Goal: Obtain resource: Download file/media

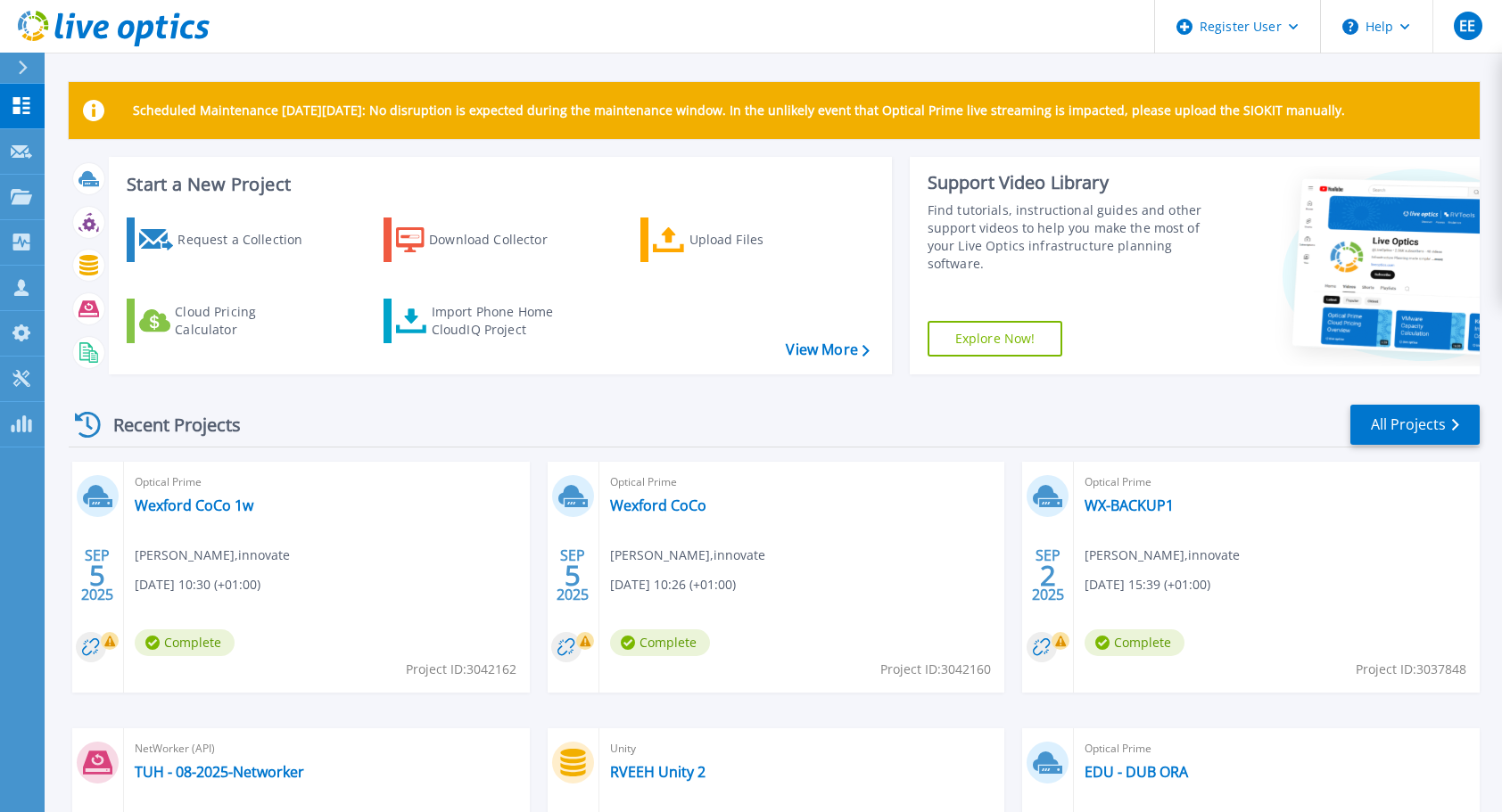
scroll to position [249, 0]
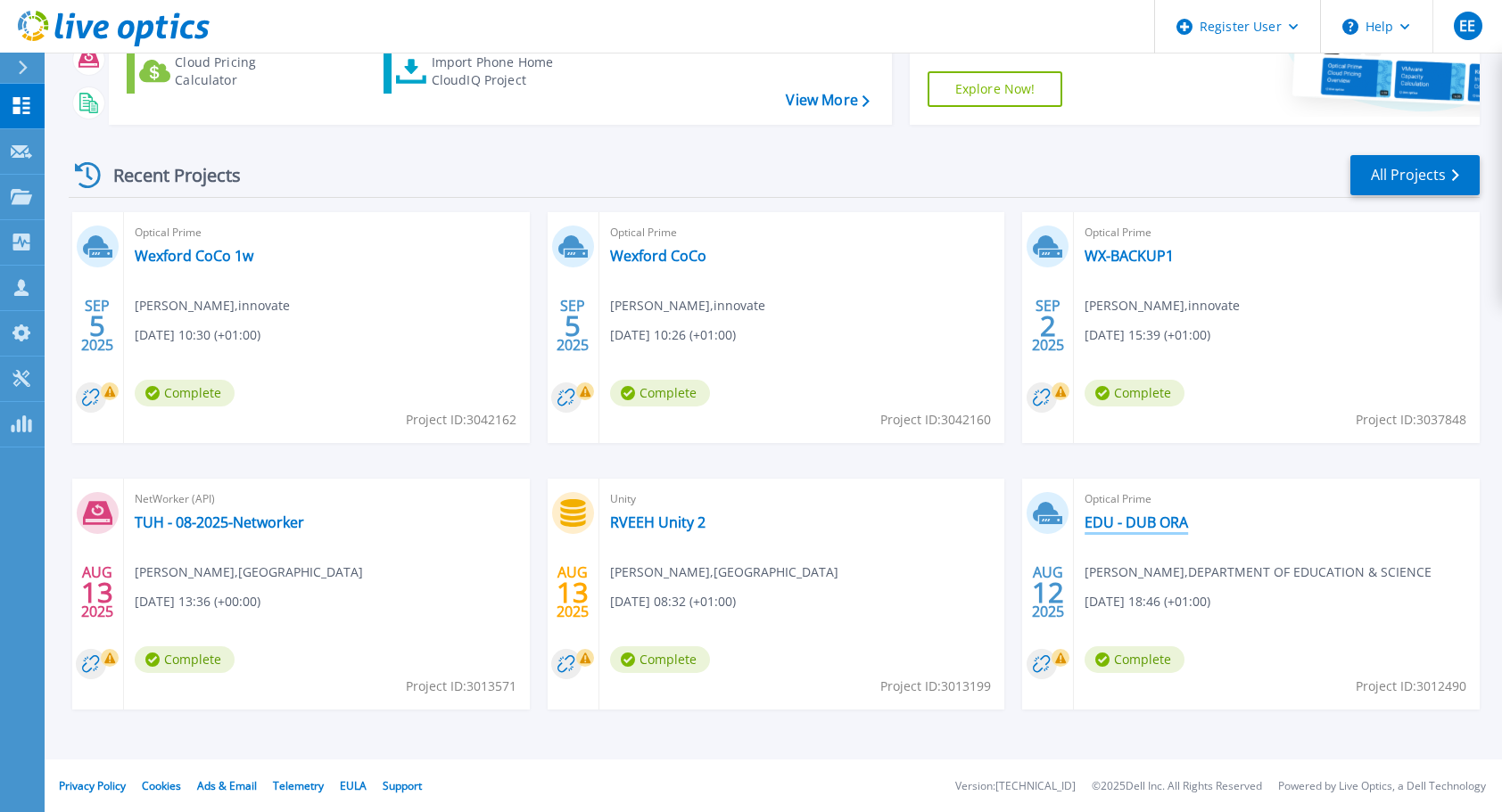
click at [1125, 524] on link "EDU - DUB ORA" at bounding box center [1136, 523] width 103 height 18
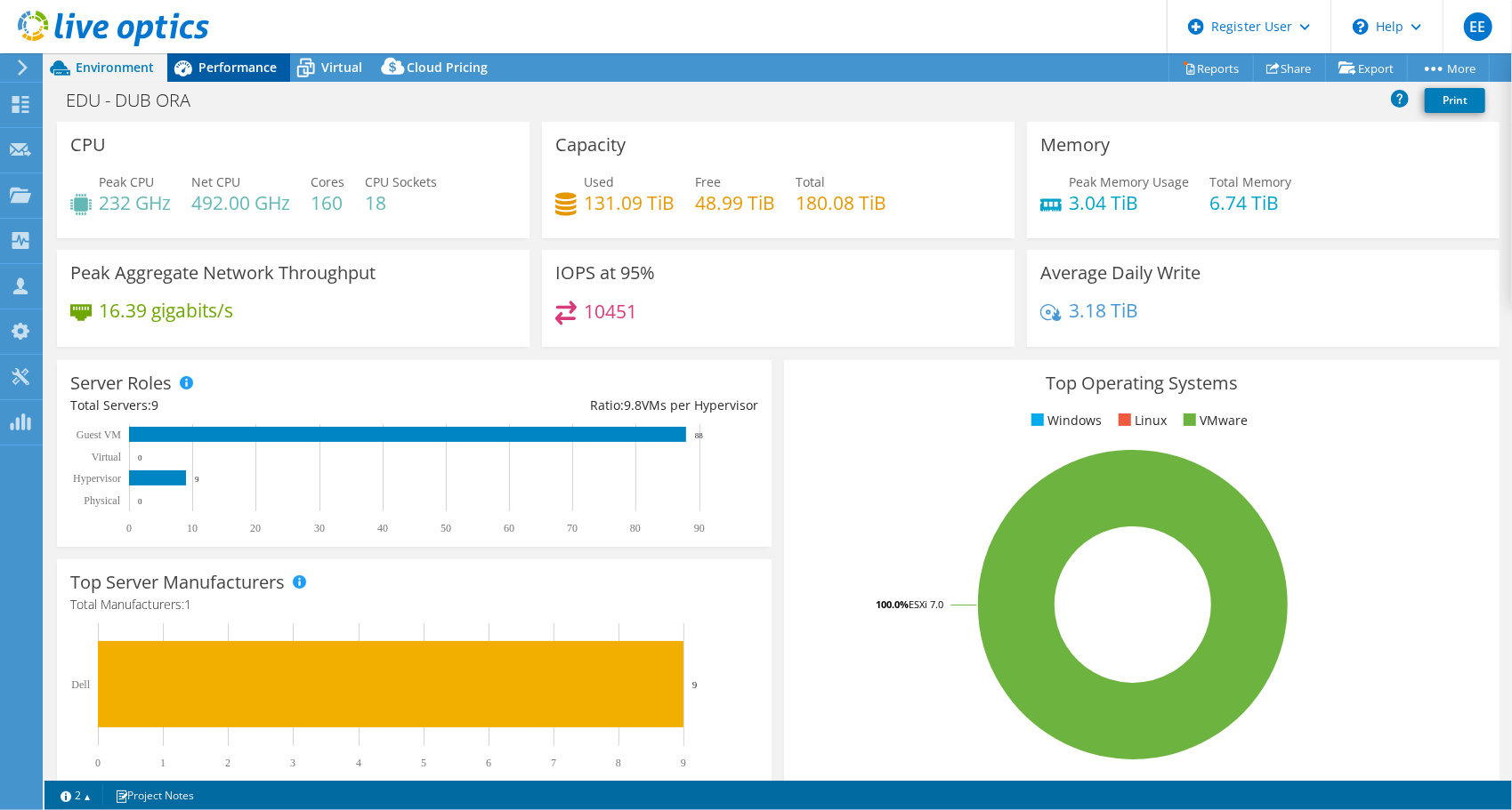
click at [244, 74] on span "Performance" at bounding box center [237, 67] width 78 height 17
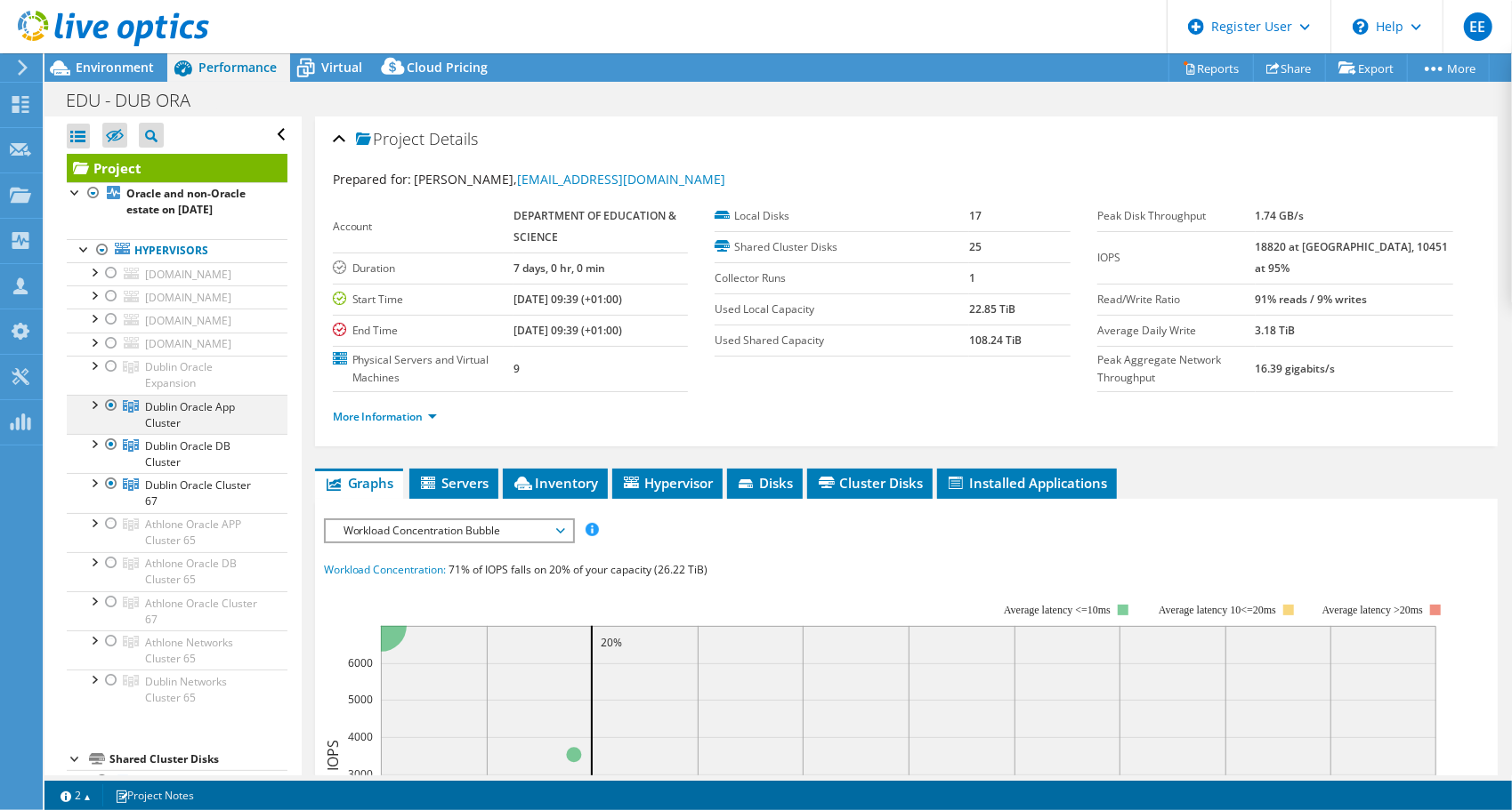
click at [87, 402] on div at bounding box center [93, 404] width 18 height 18
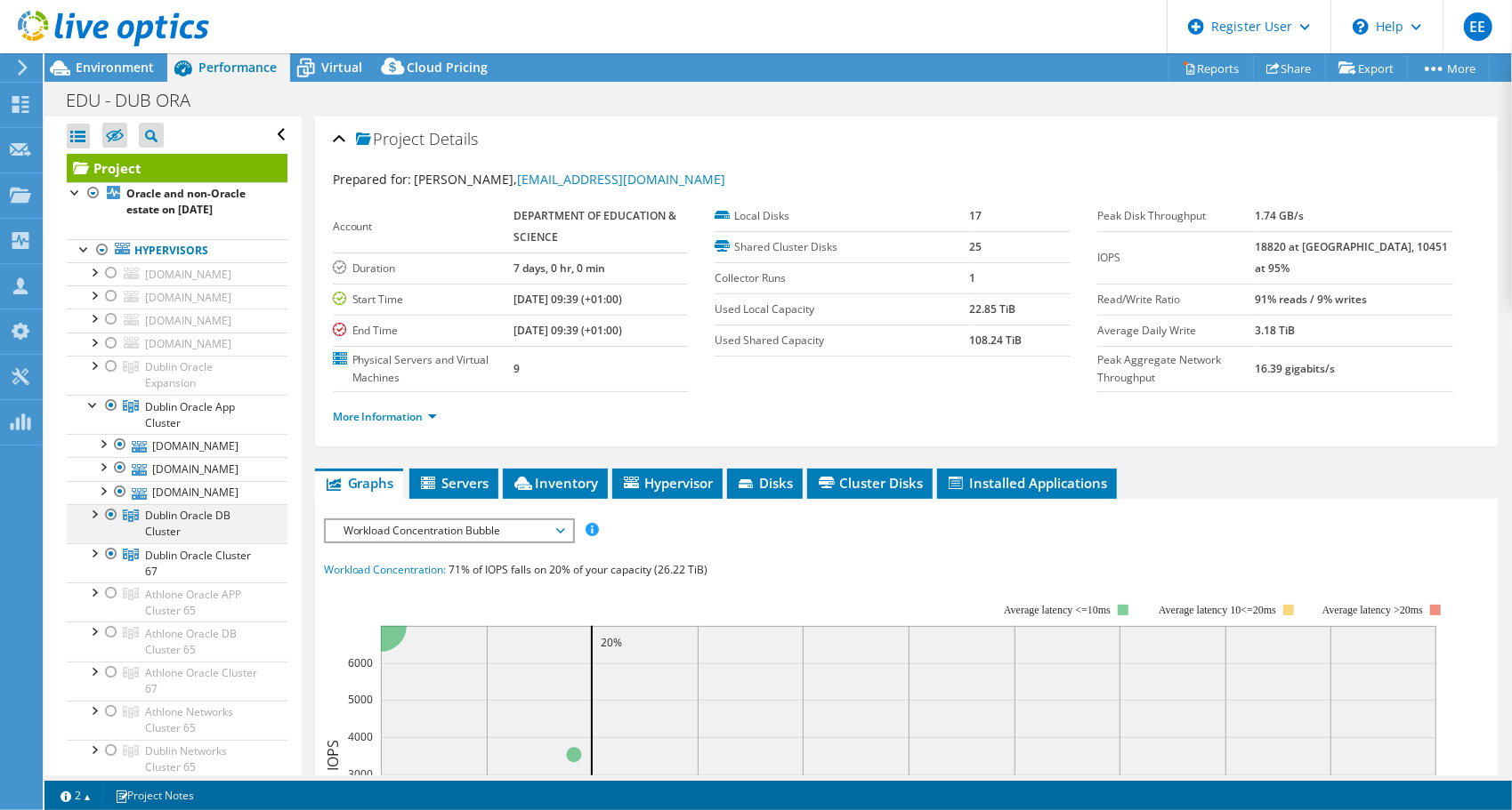
click at [94, 514] on div at bounding box center [93, 513] width 18 height 18
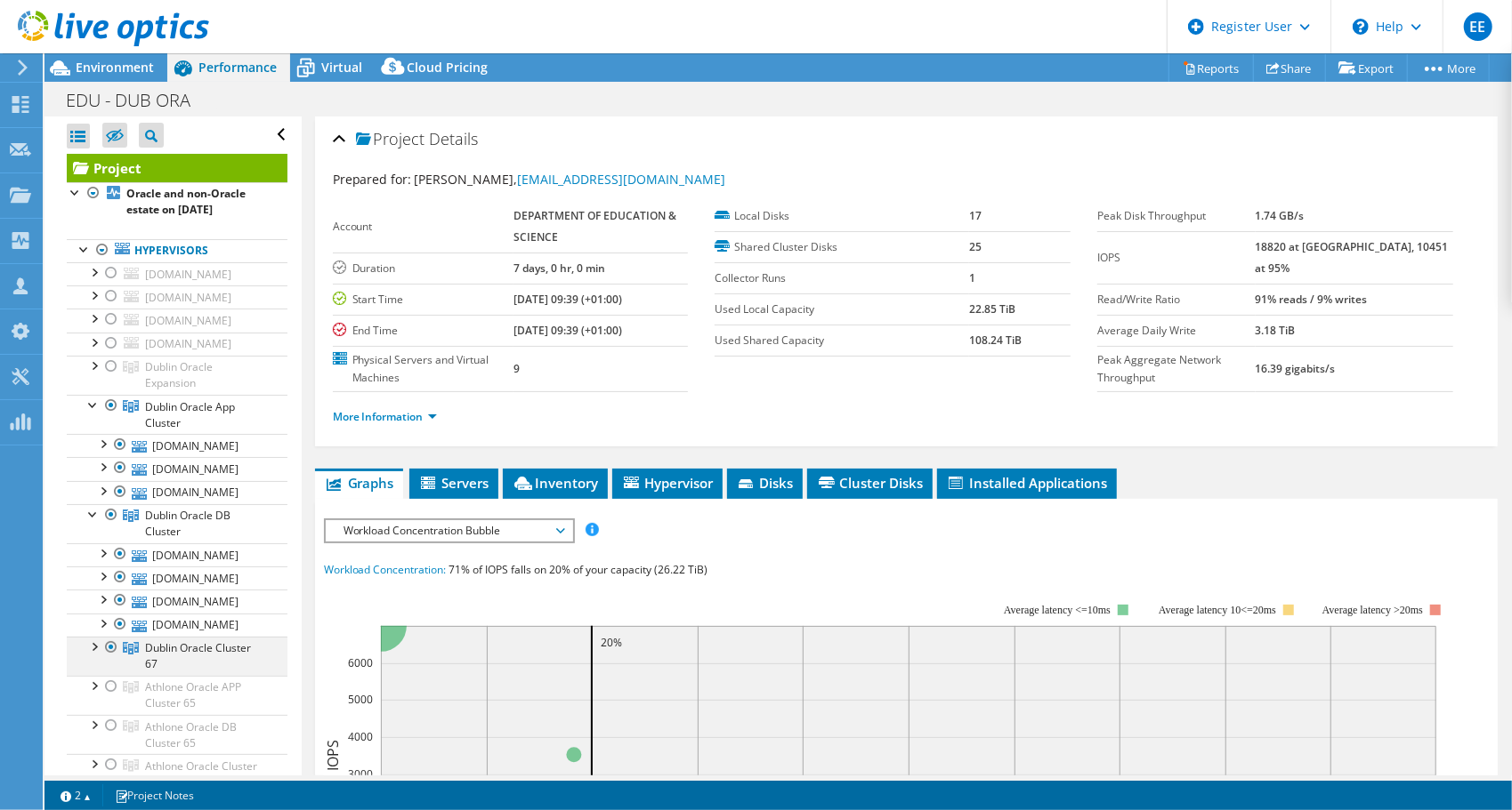
click at [89, 643] on div at bounding box center [93, 646] width 18 height 18
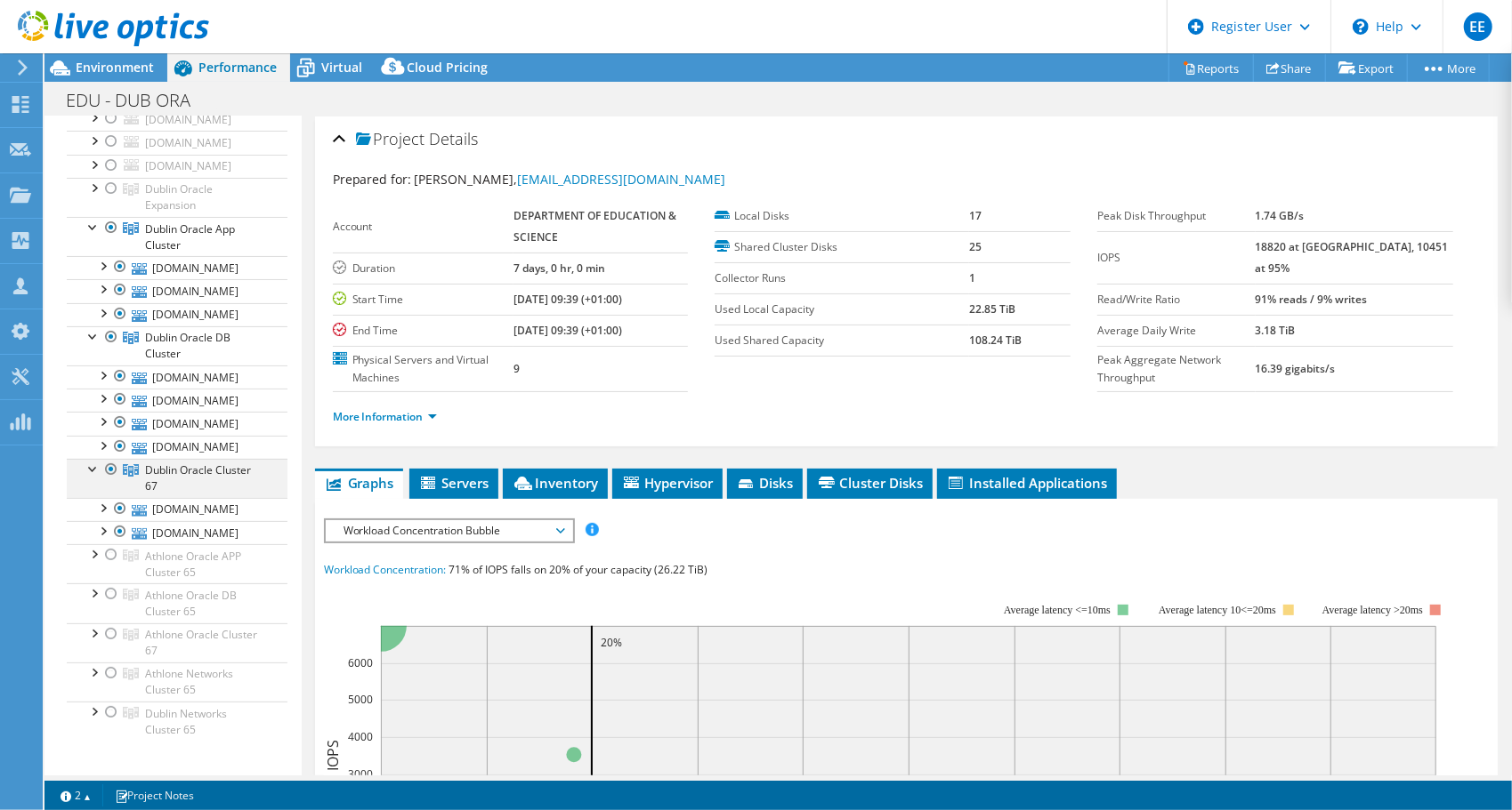
scroll to position [212, 0]
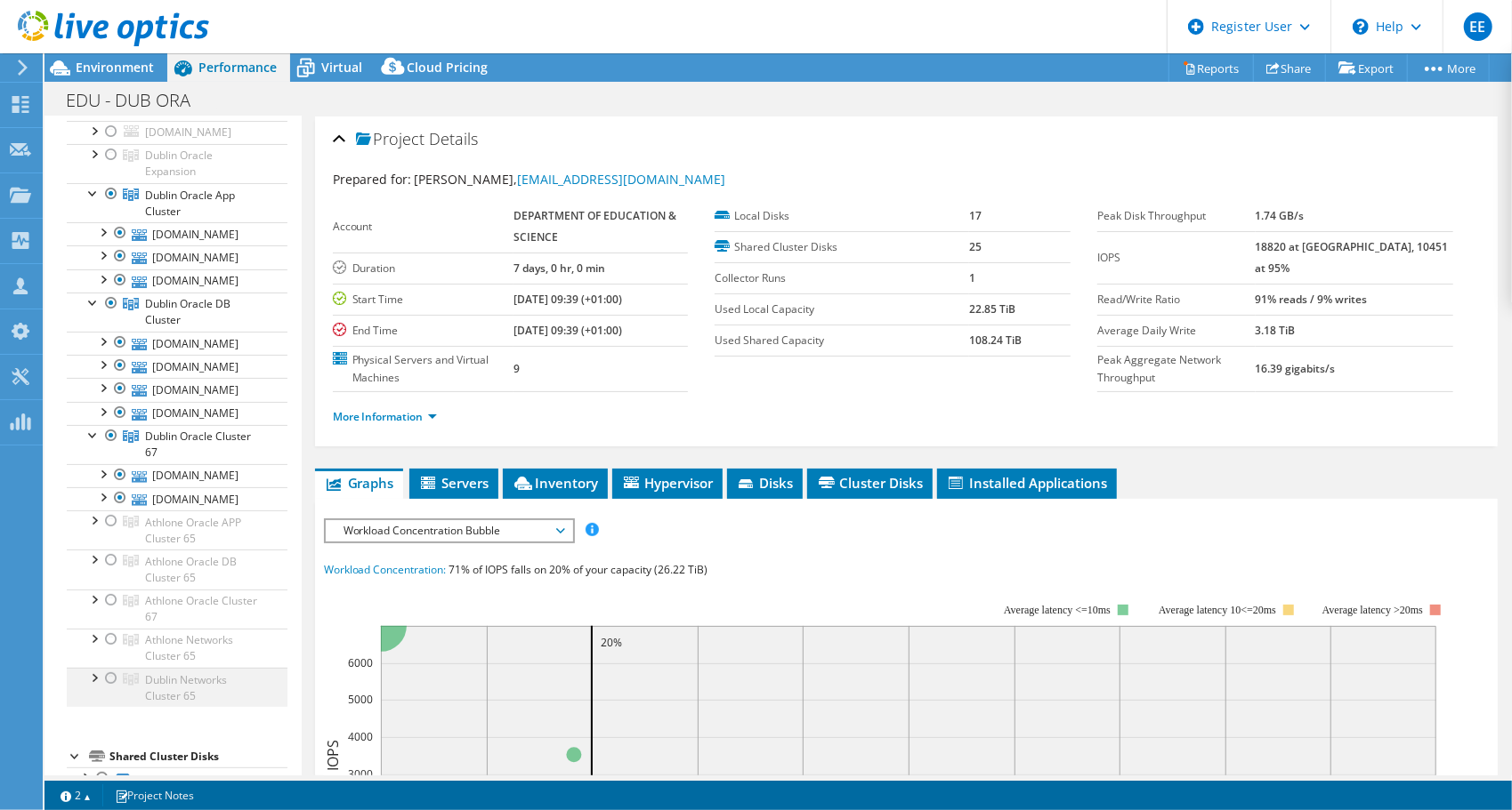
click at [92, 672] on div at bounding box center [93, 677] width 18 height 18
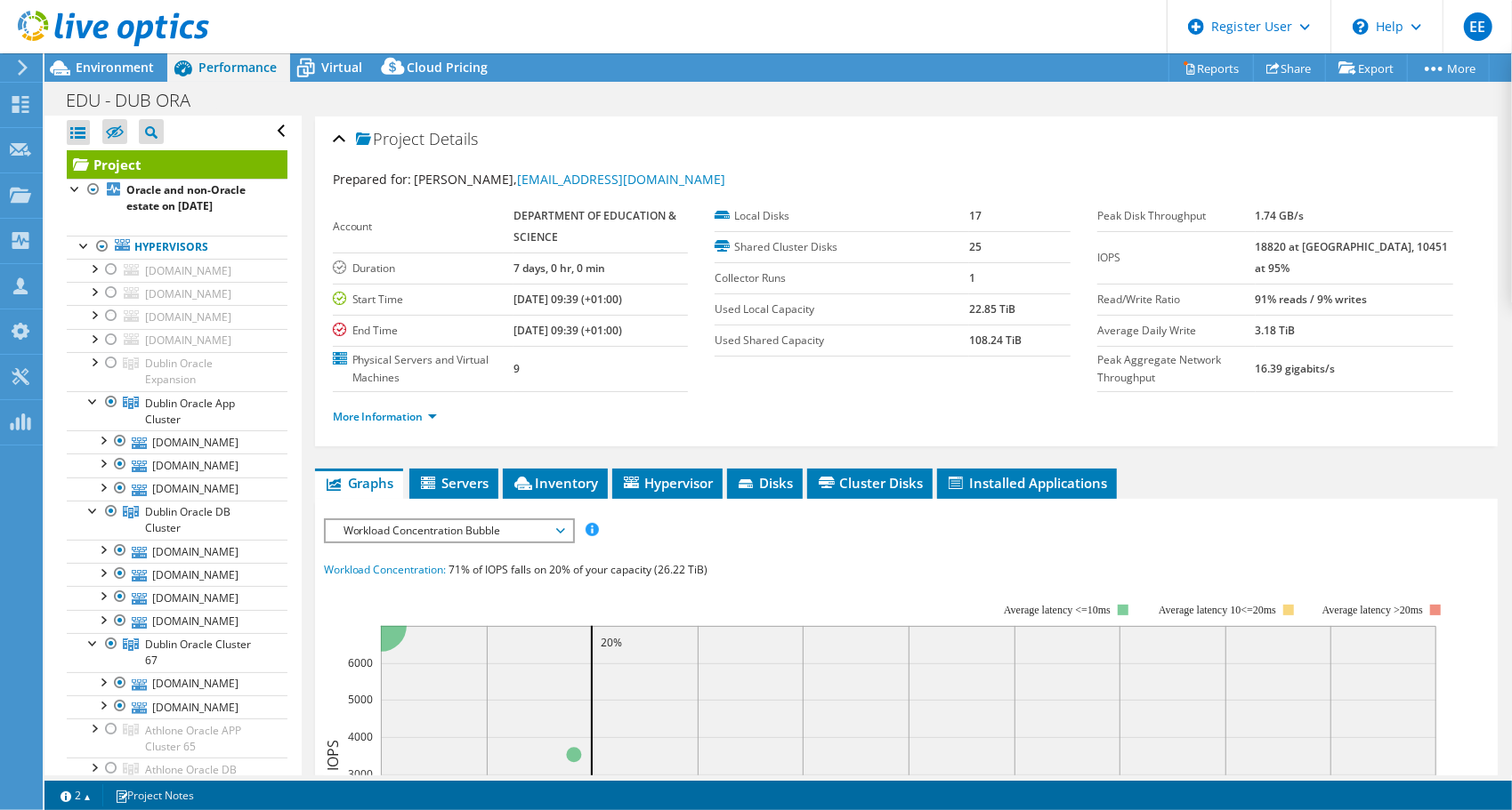
scroll to position [0, 0]
click at [94, 366] on div at bounding box center [93, 365] width 18 height 18
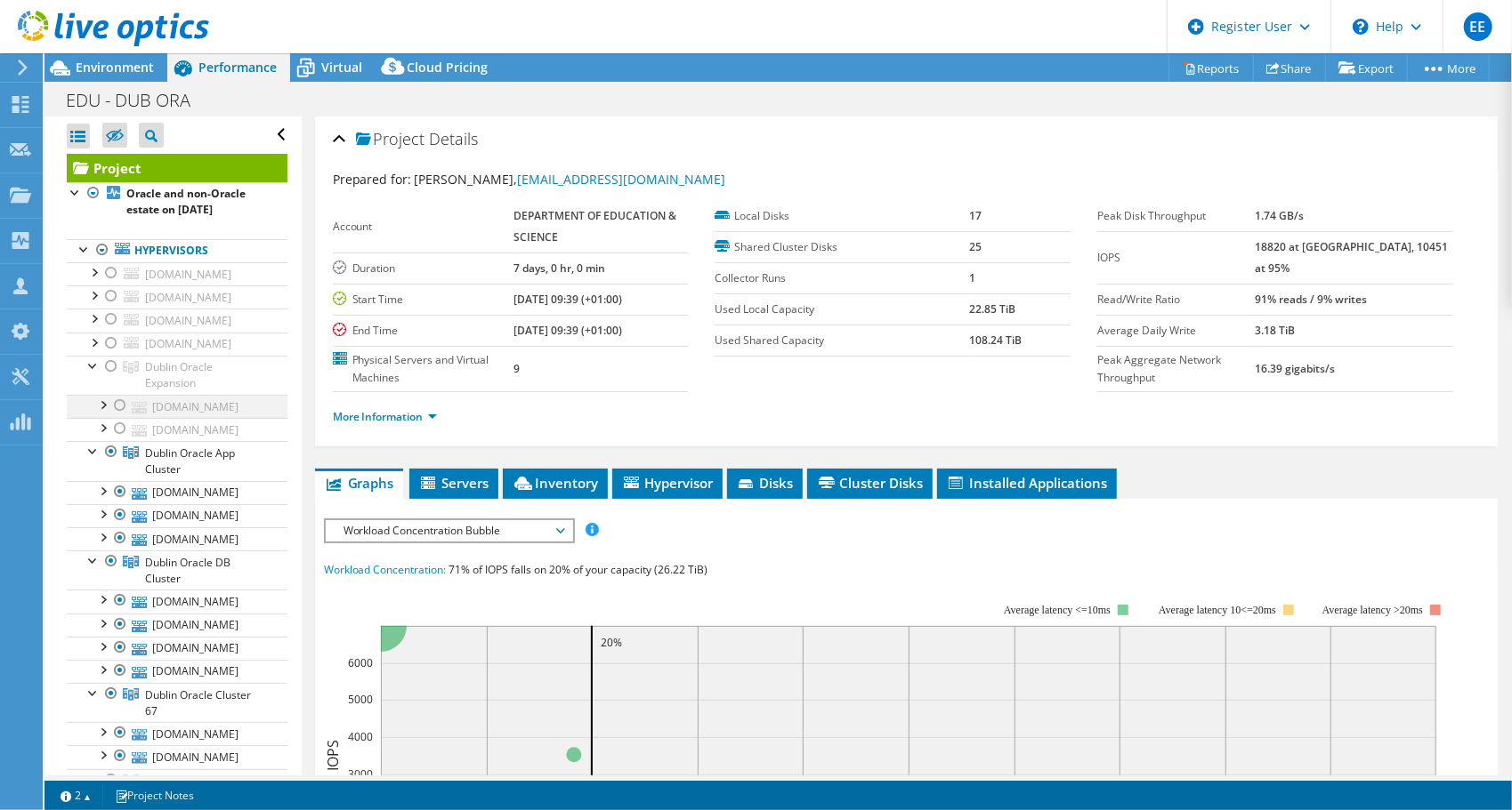
click at [120, 403] on div at bounding box center [120, 405] width 18 height 22
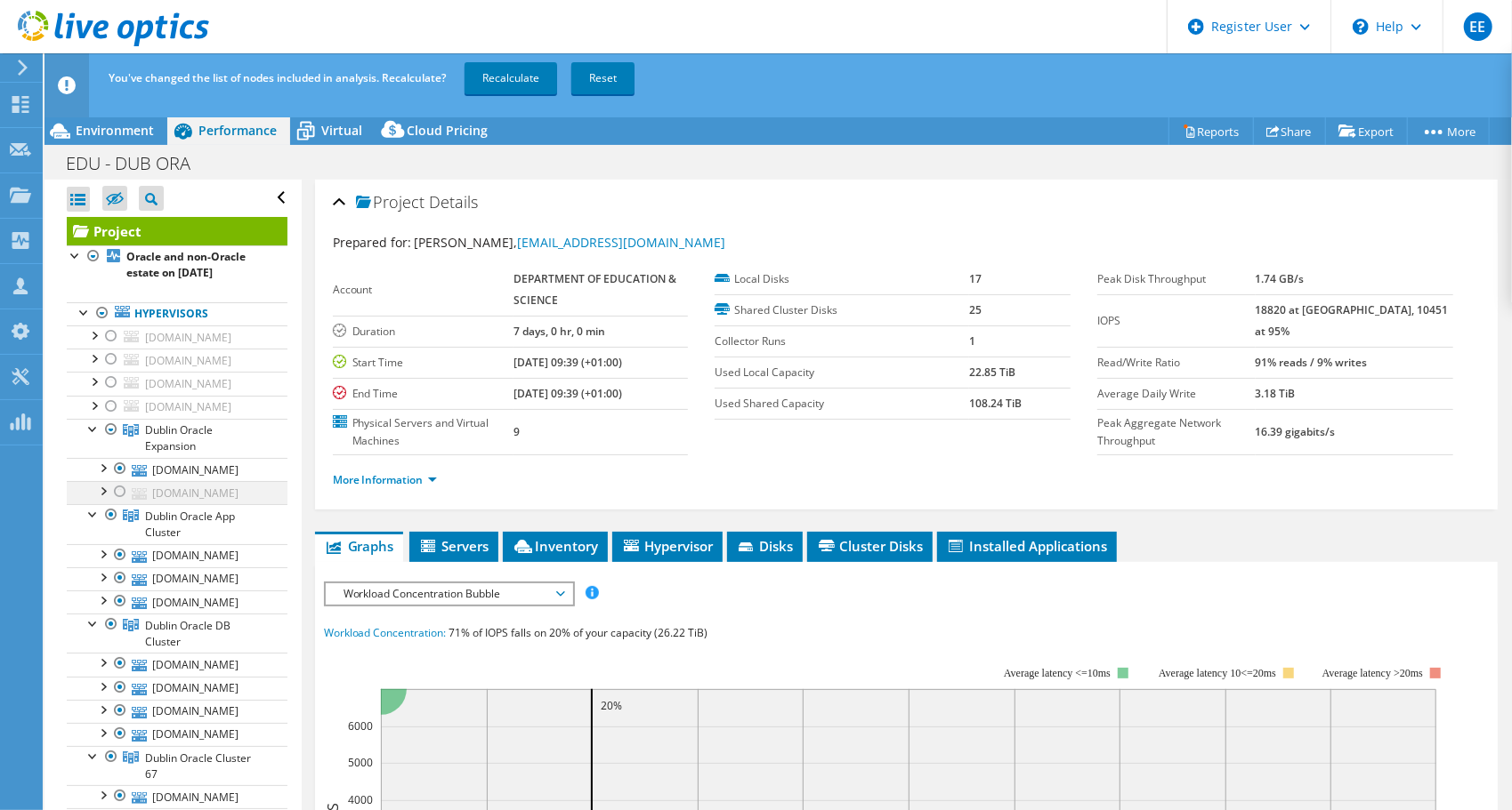
click at [120, 491] on div at bounding box center [120, 492] width 18 height 22
click at [127, 134] on span "Environment" at bounding box center [115, 130] width 78 height 17
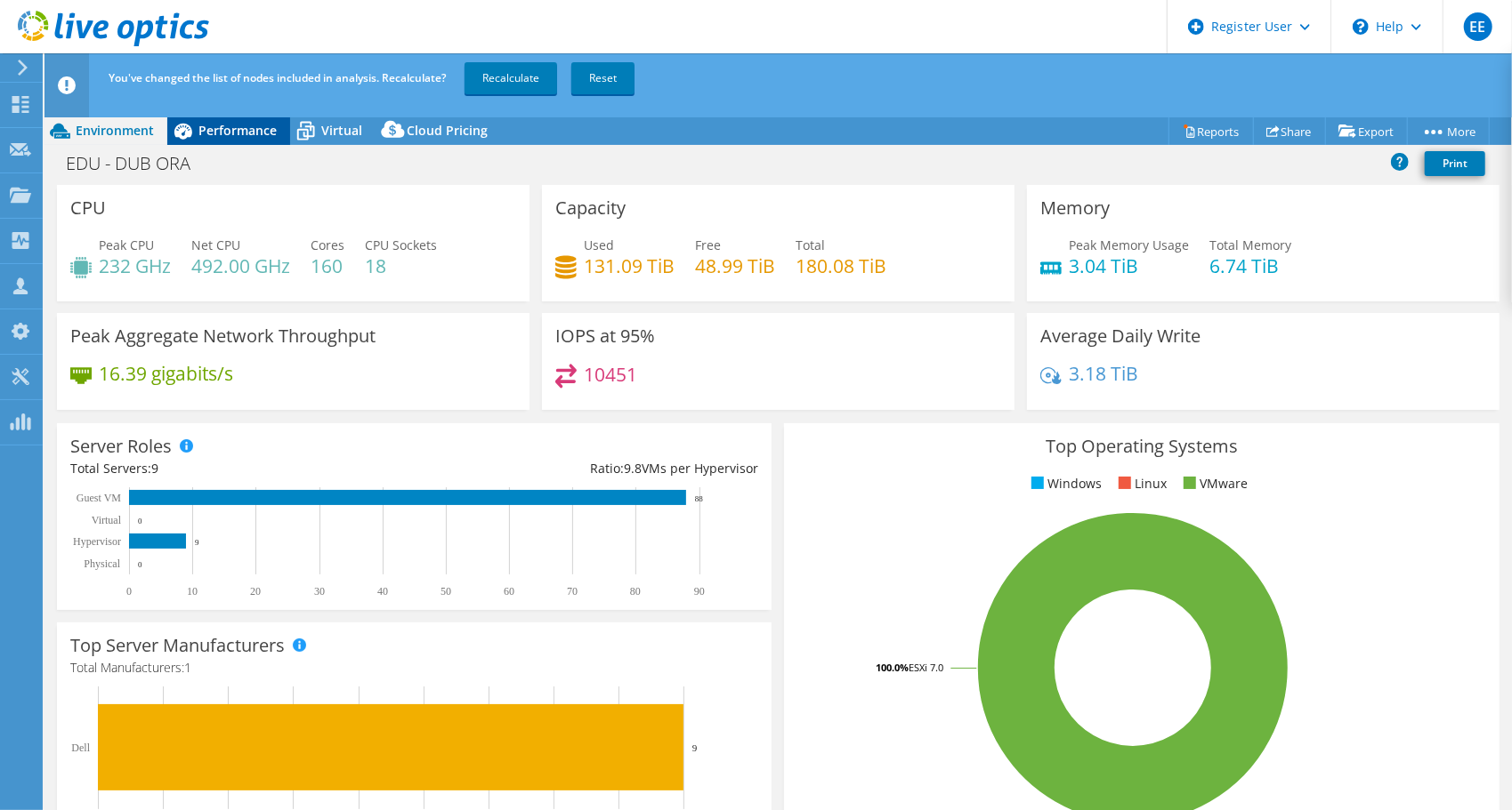
click at [242, 134] on span "Performance" at bounding box center [237, 130] width 78 height 17
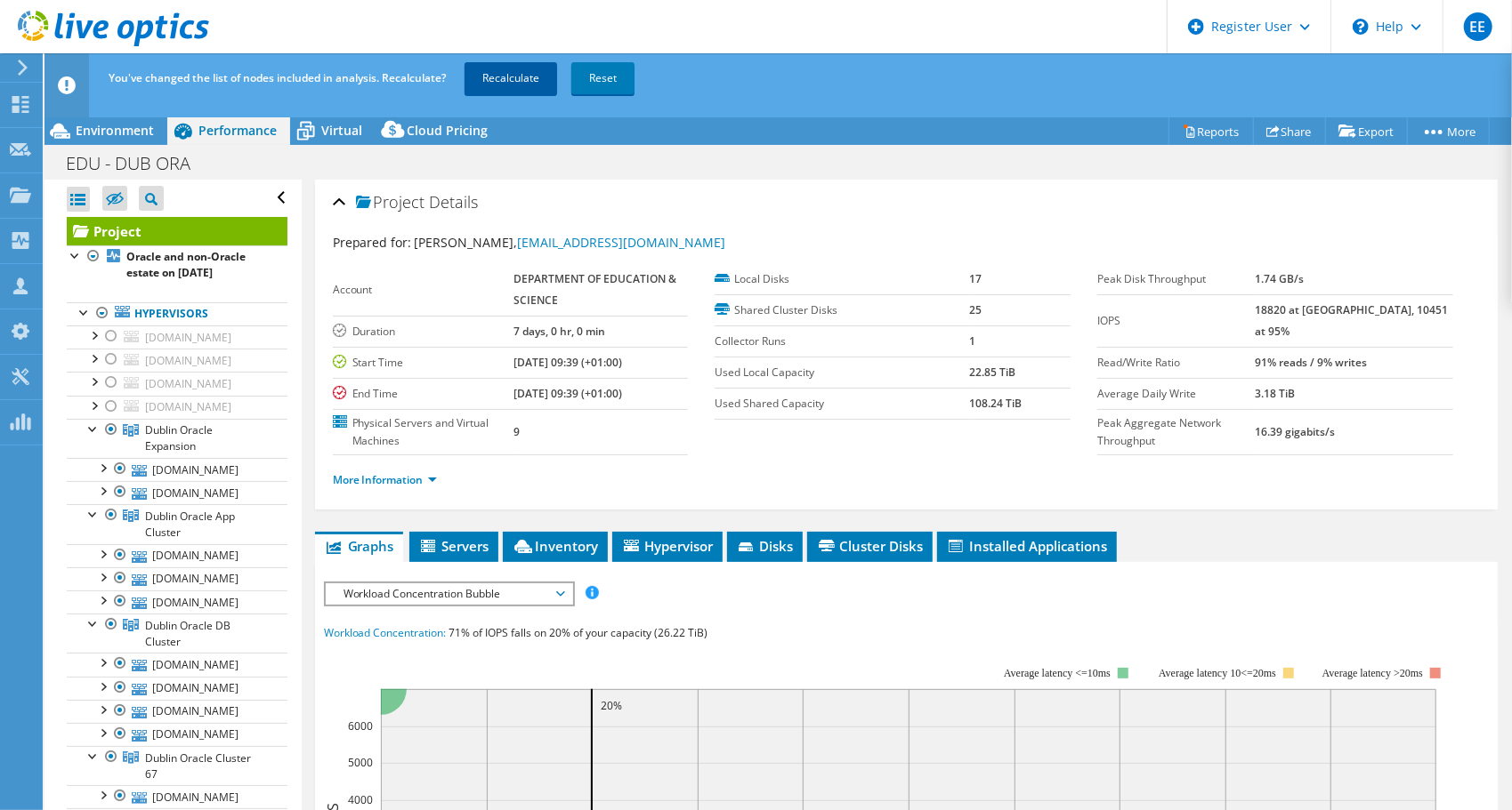
click at [490, 80] on link "Recalculate" at bounding box center [511, 78] width 92 height 32
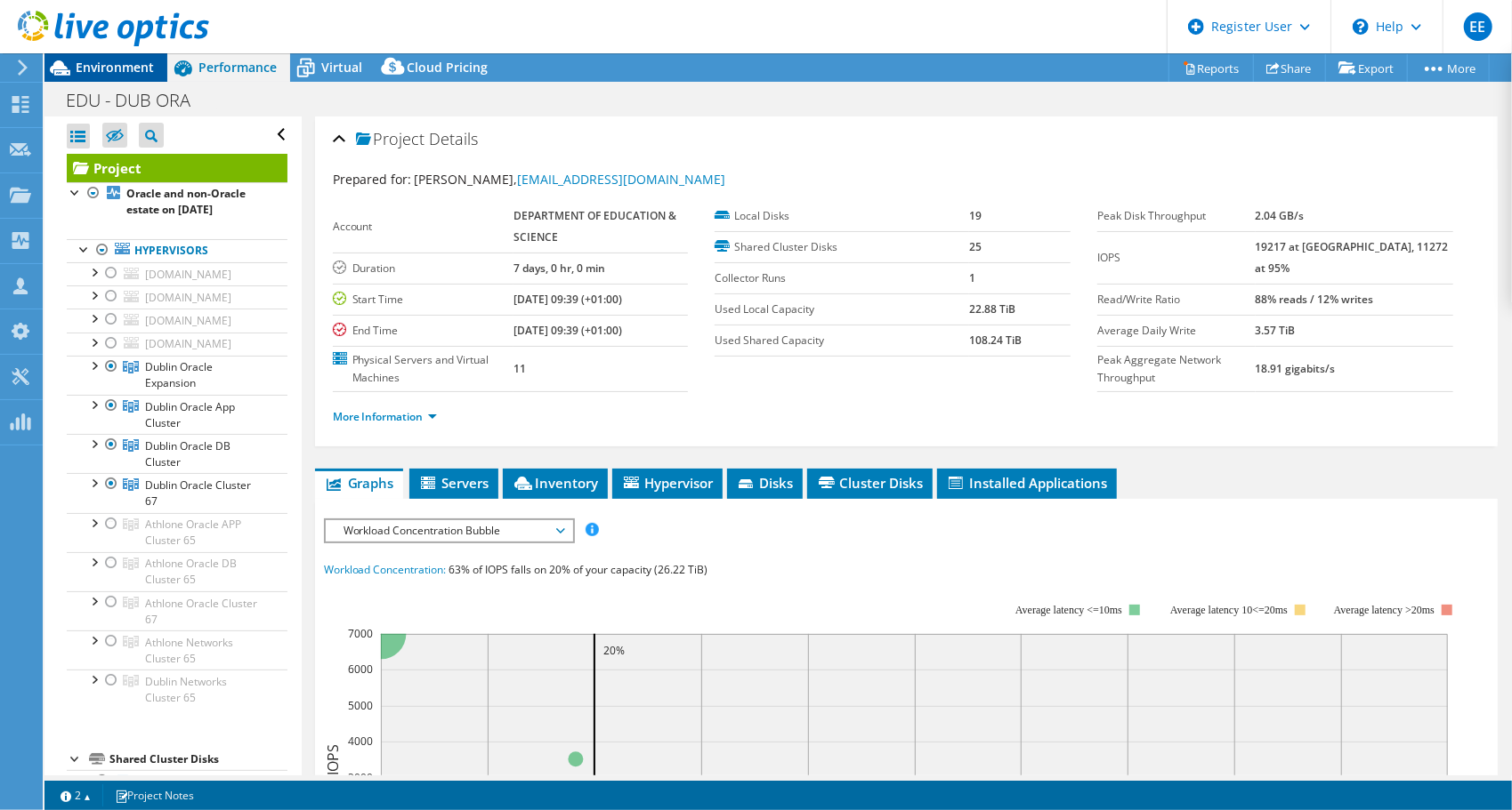
click at [120, 74] on span "Environment" at bounding box center [115, 67] width 78 height 17
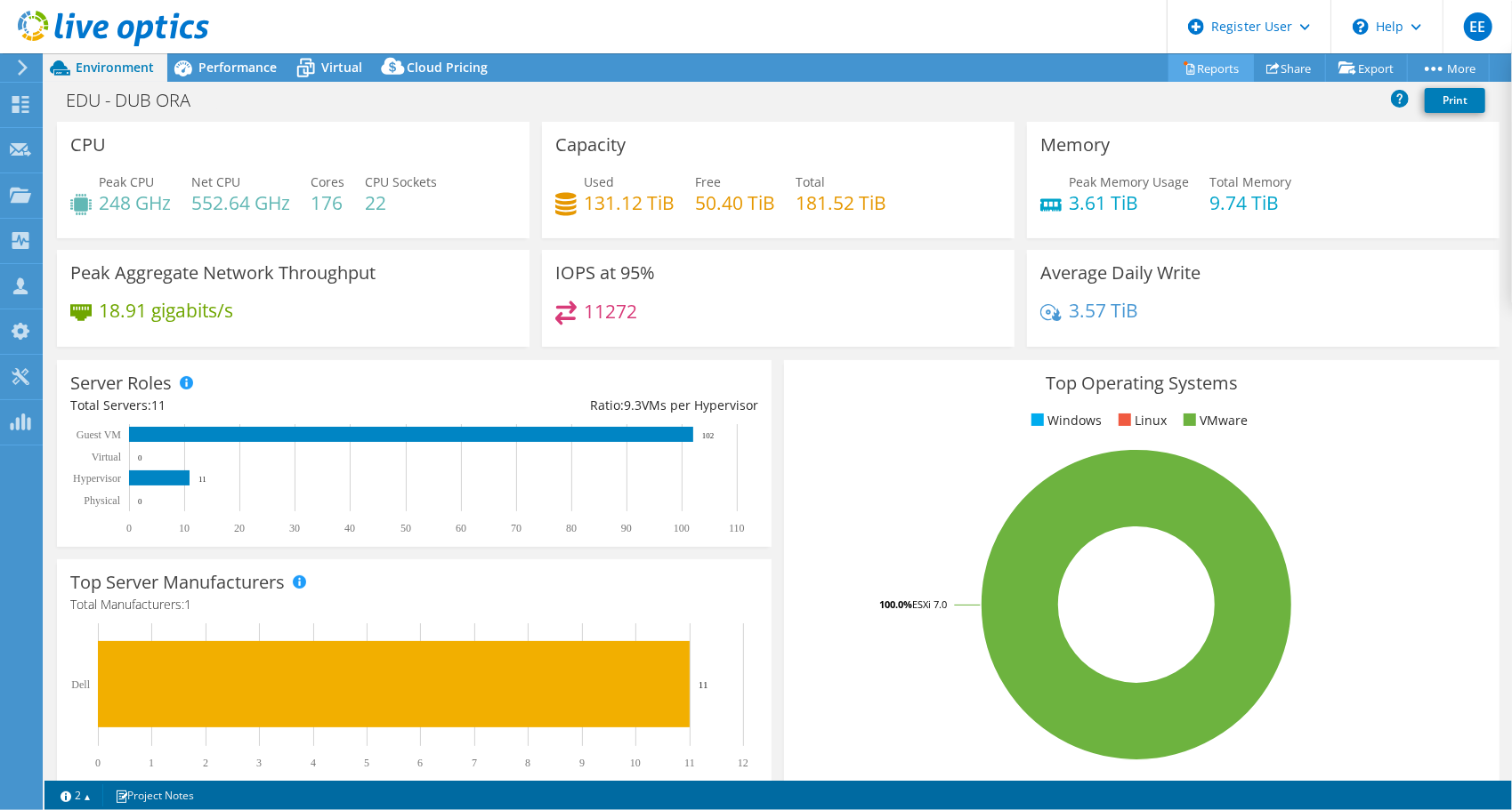
click at [1211, 64] on link "Reports" at bounding box center [1211, 68] width 85 height 27
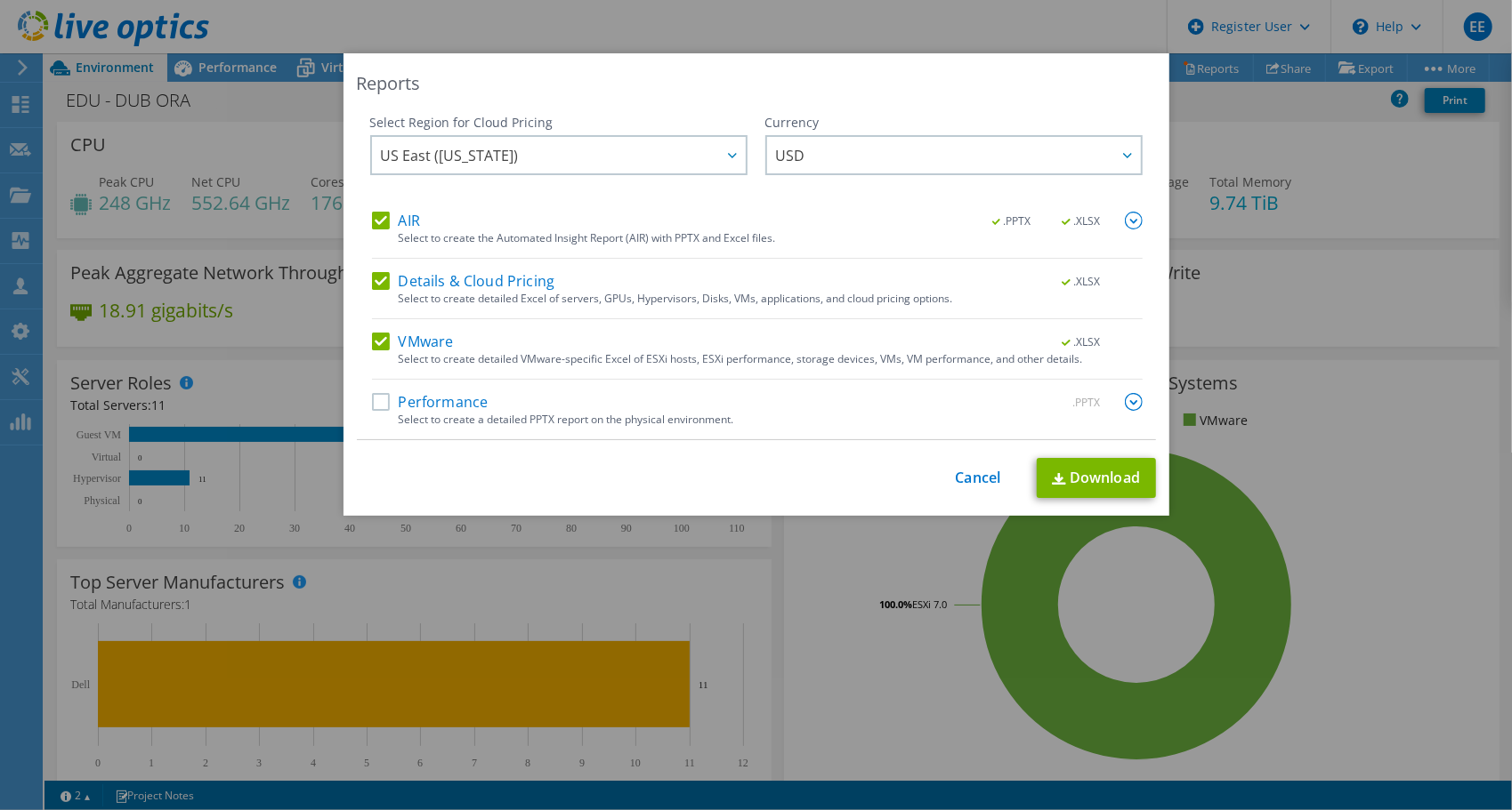
click at [374, 219] on label "AIR" at bounding box center [396, 221] width 48 height 18
click at [0, 0] on input "AIR" at bounding box center [0, 0] width 0 height 0
click at [372, 280] on label "Details & Cloud Pricing" at bounding box center [464, 281] width 183 height 18
click at [0, 0] on input "Details & Cloud Pricing" at bounding box center [0, 0] width 0 height 0
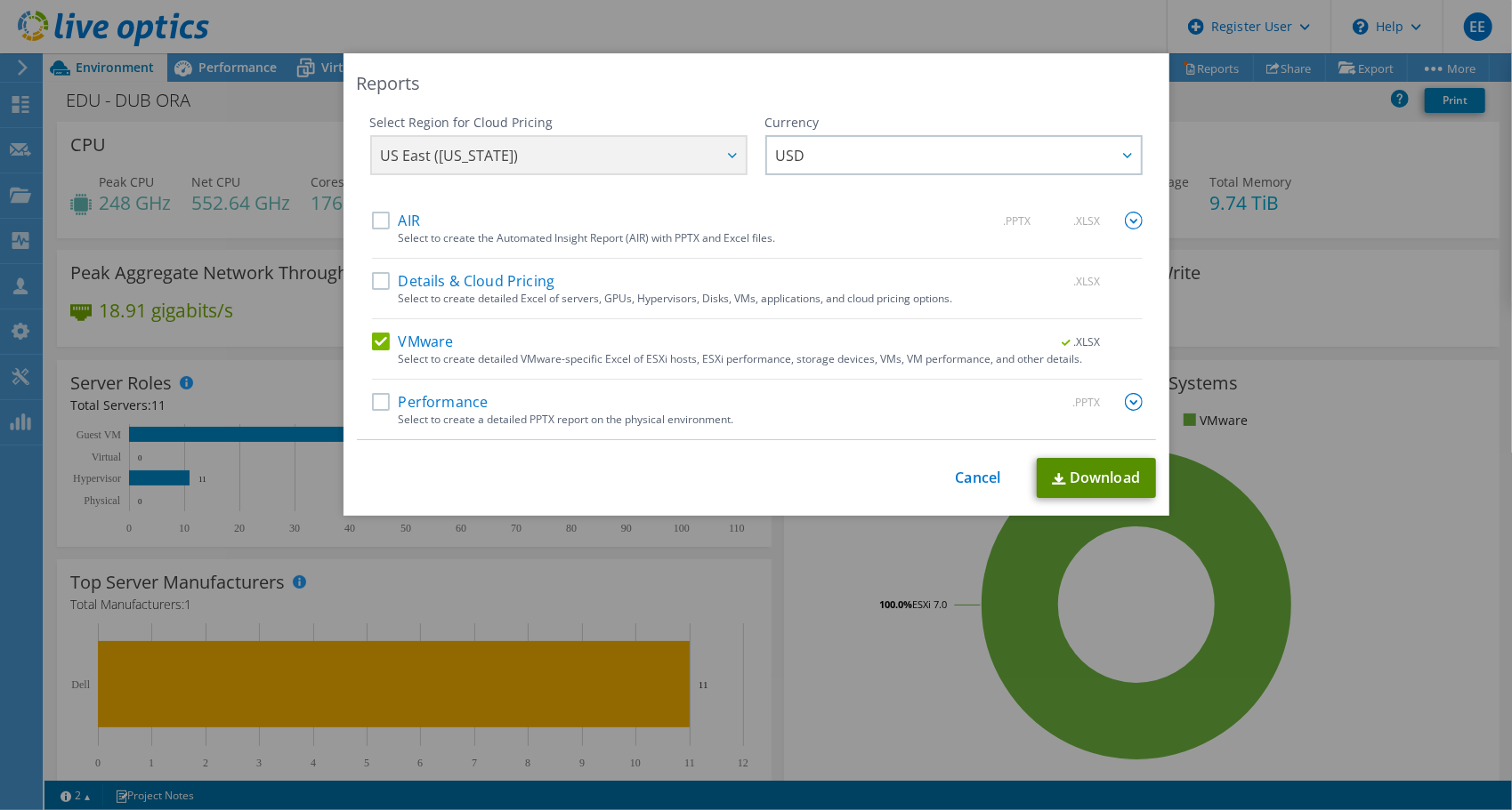
click at [1097, 466] on link "Download" at bounding box center [1096, 478] width 120 height 40
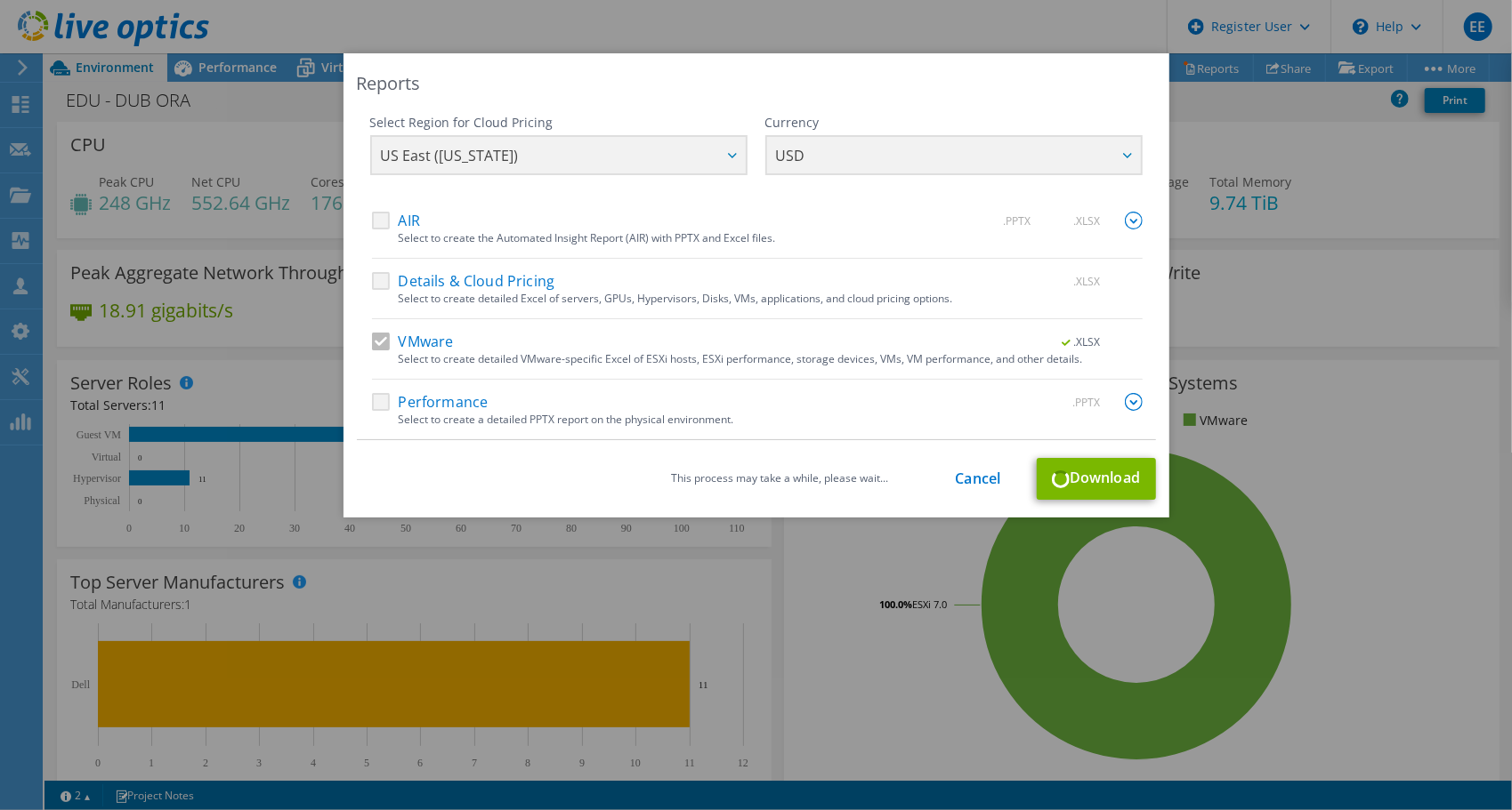
click at [1338, 369] on div "Reports Select Region for Cloud Pricing Asia Pacific (Hong Kong) Asia Pacific (…" at bounding box center [756, 405] width 1512 height 703
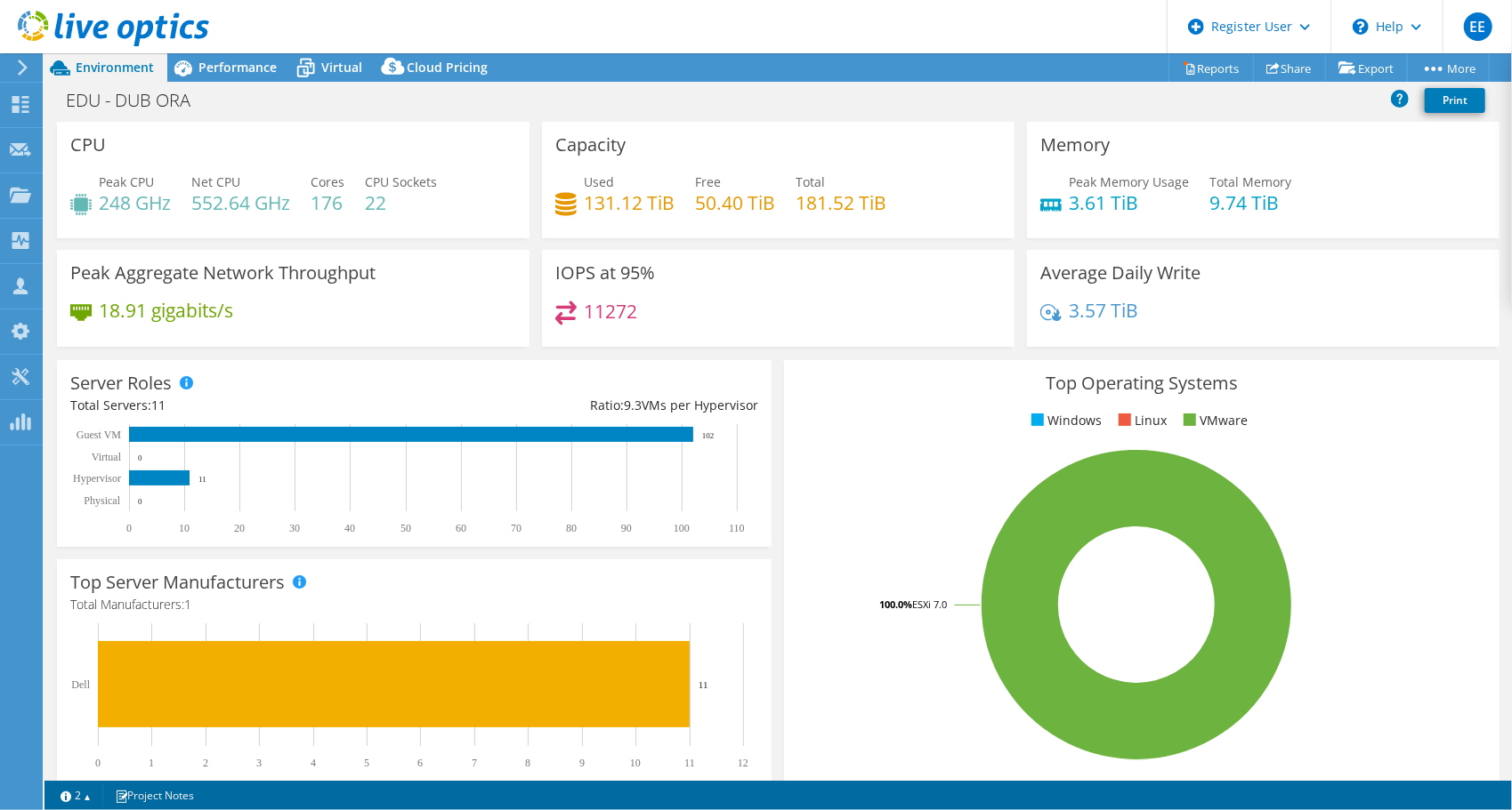
click at [1461, 268] on div "Average Daily Write 3.57 TiB" at bounding box center [1263, 298] width 473 height 97
click at [1211, 64] on link "Reports" at bounding box center [1211, 68] width 85 height 27
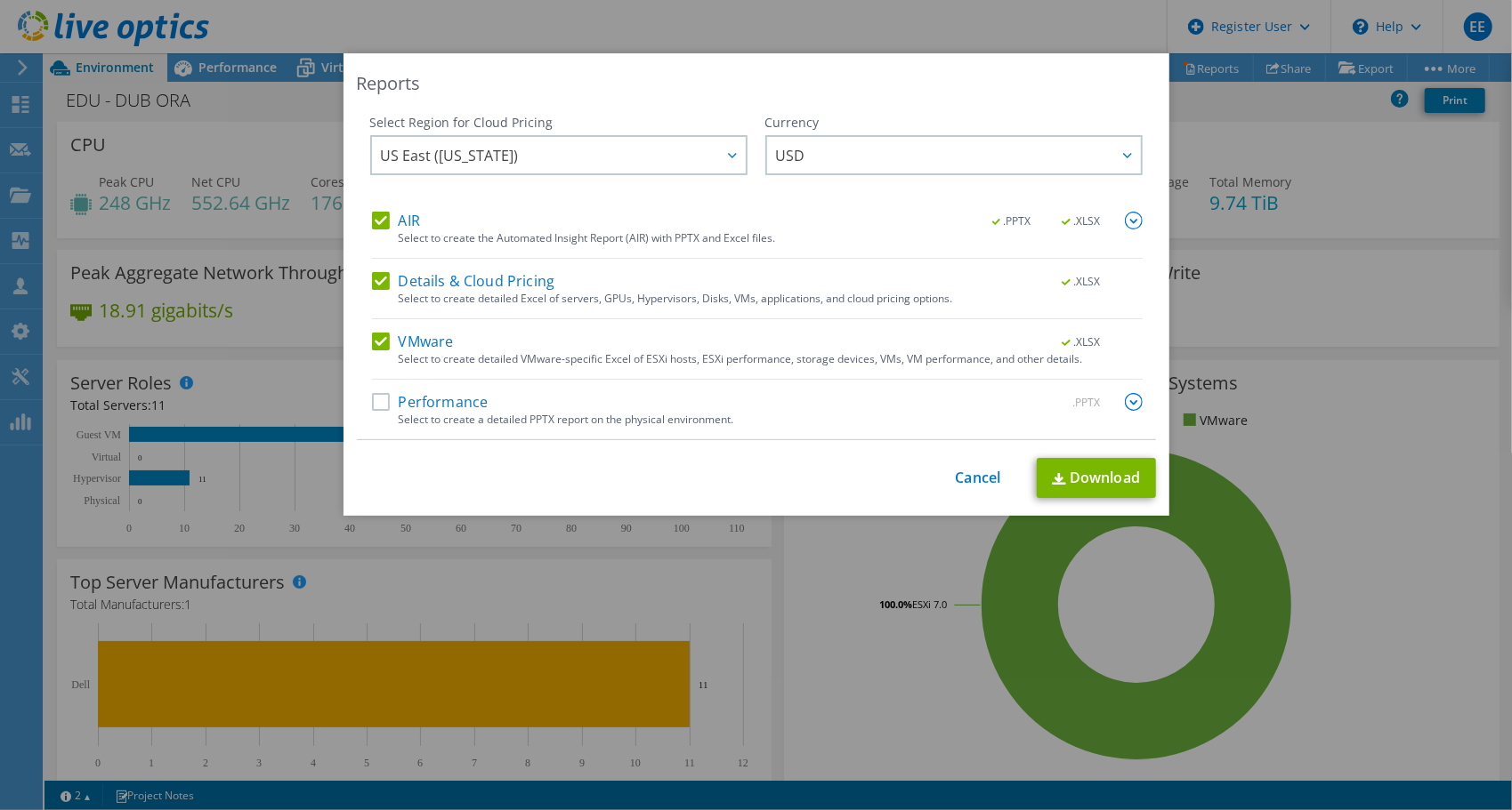
click at [490, 226] on div "AIR .PPTX .XLSX" at bounding box center [757, 222] width 770 height 21
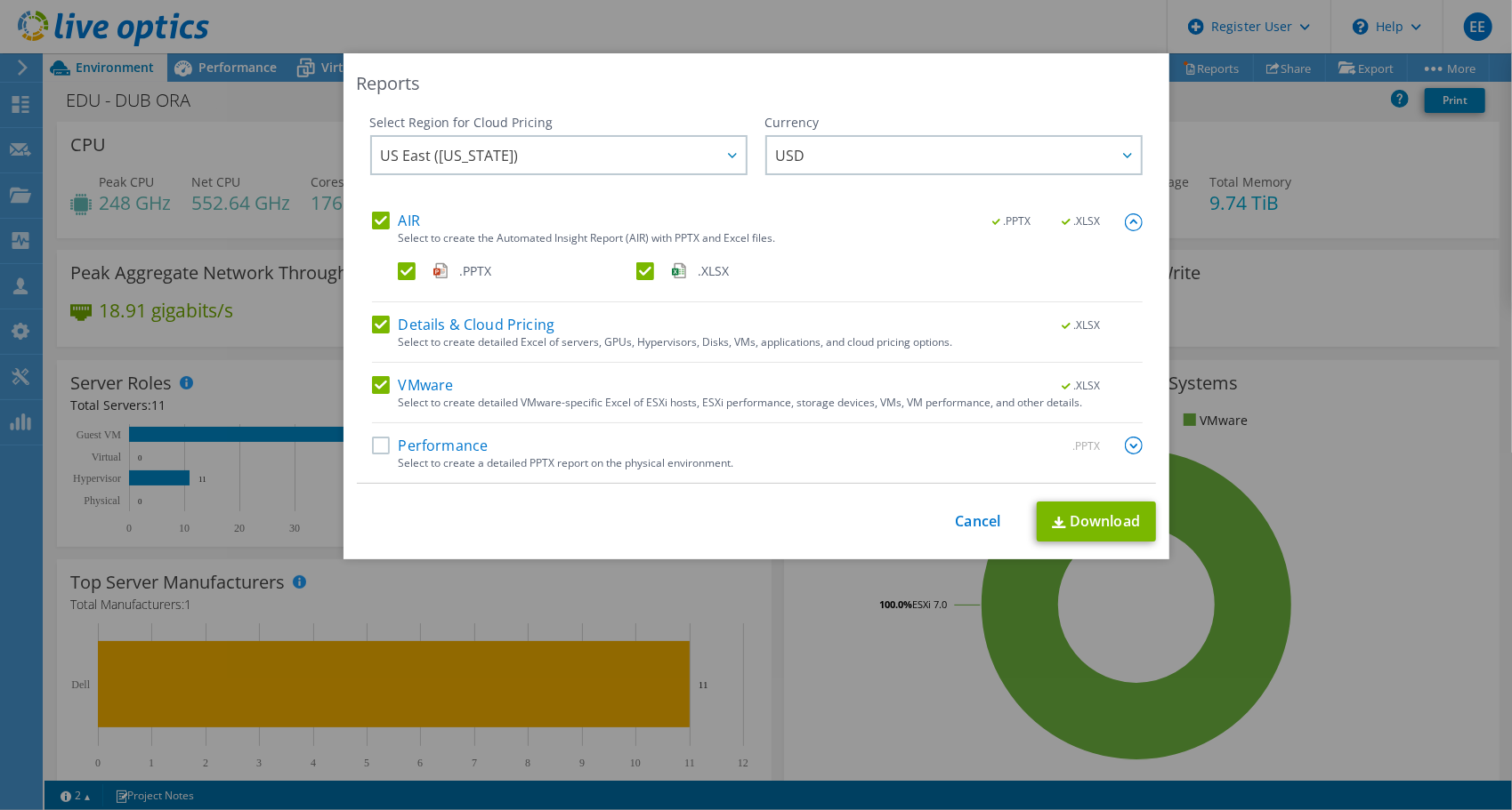
click at [372, 214] on label "AIR" at bounding box center [396, 221] width 48 height 18
click at [0, 0] on input "AIR" at bounding box center [0, 0] width 0 height 0
click at [374, 322] on label "Details & Cloud Pricing" at bounding box center [464, 325] width 183 height 18
click at [0, 0] on input "Details & Cloud Pricing" at bounding box center [0, 0] width 0 height 0
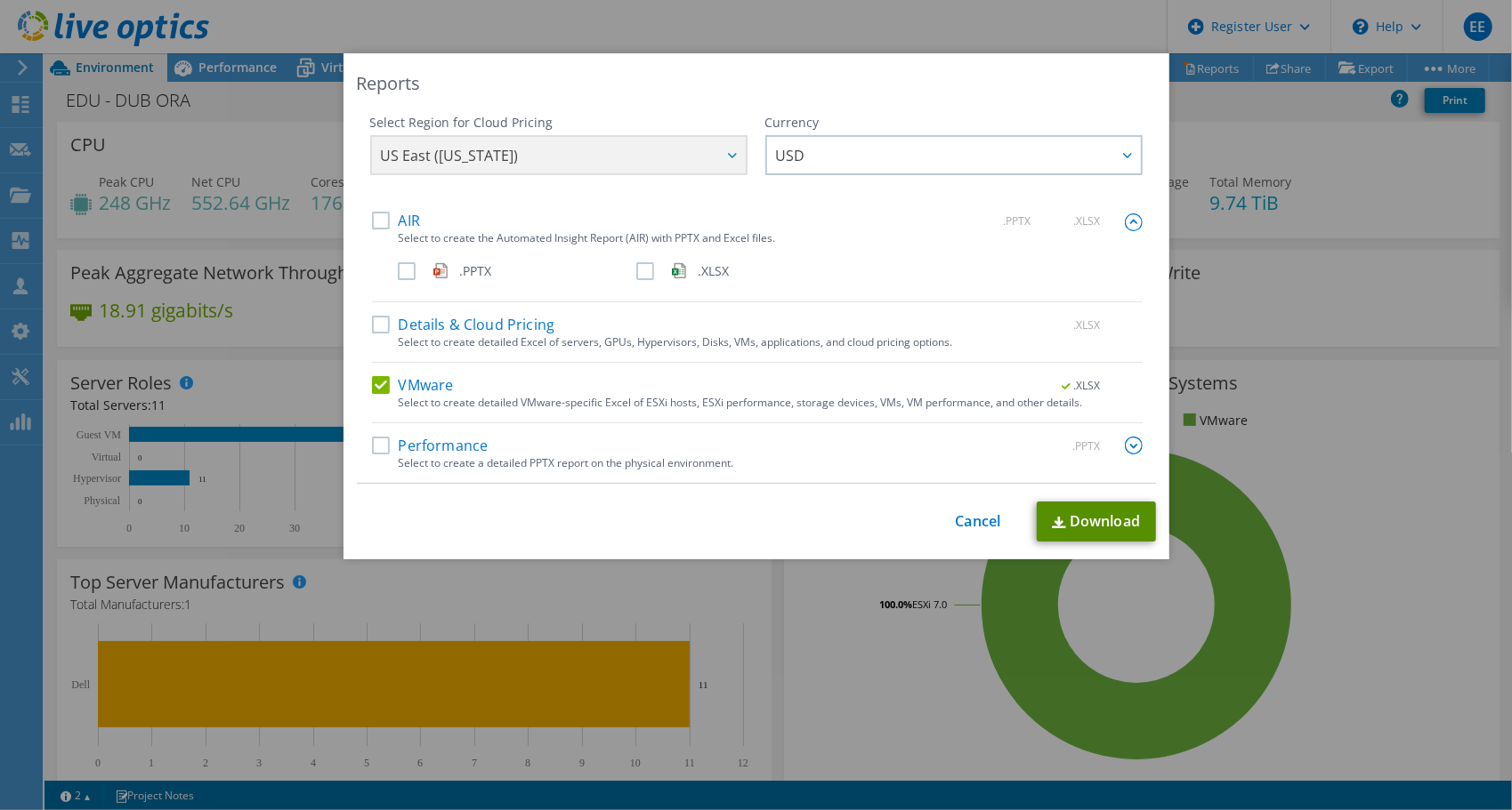
click at [1059, 516] on link "Download" at bounding box center [1096, 521] width 120 height 40
